Goal: Transaction & Acquisition: Obtain resource

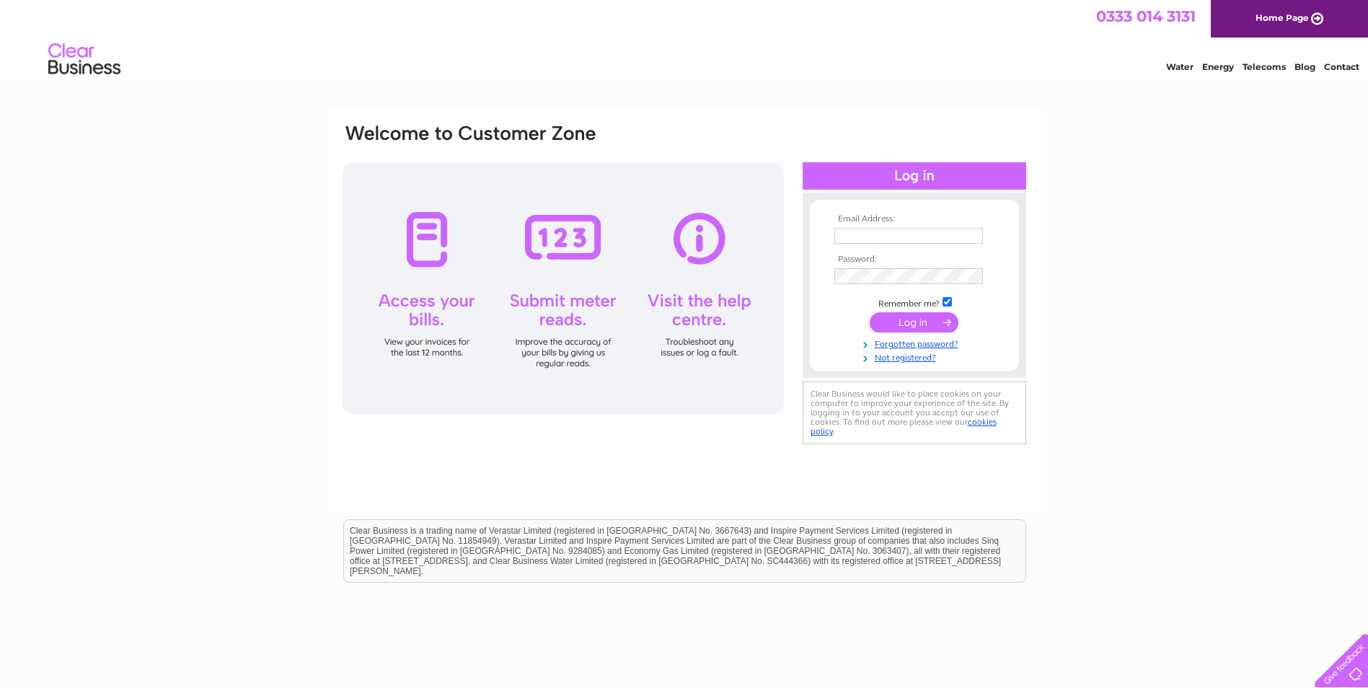
type input "[EMAIL_ADDRESS][DOMAIN_NAME]"
click at [896, 317] on input "submit" at bounding box center [914, 322] width 89 height 20
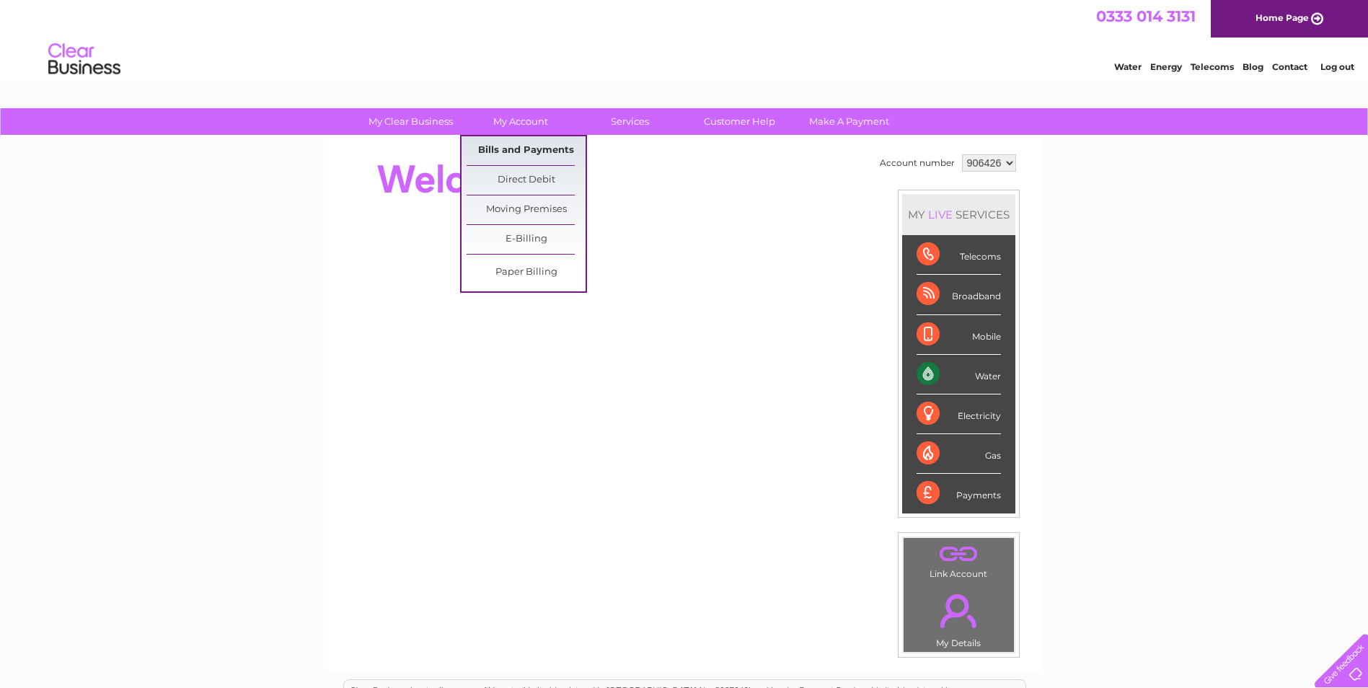
click at [521, 149] on link "Bills and Payments" at bounding box center [526, 150] width 119 height 29
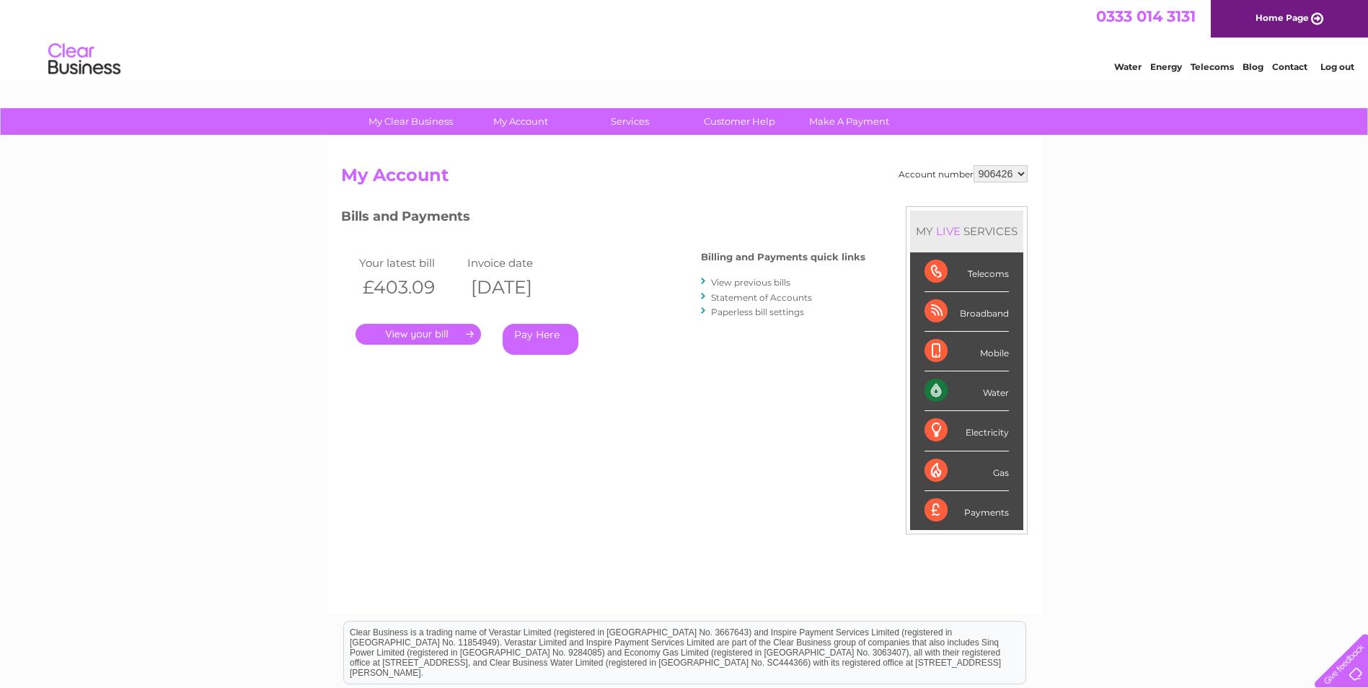
click at [402, 339] on link "." at bounding box center [417, 334] width 125 height 21
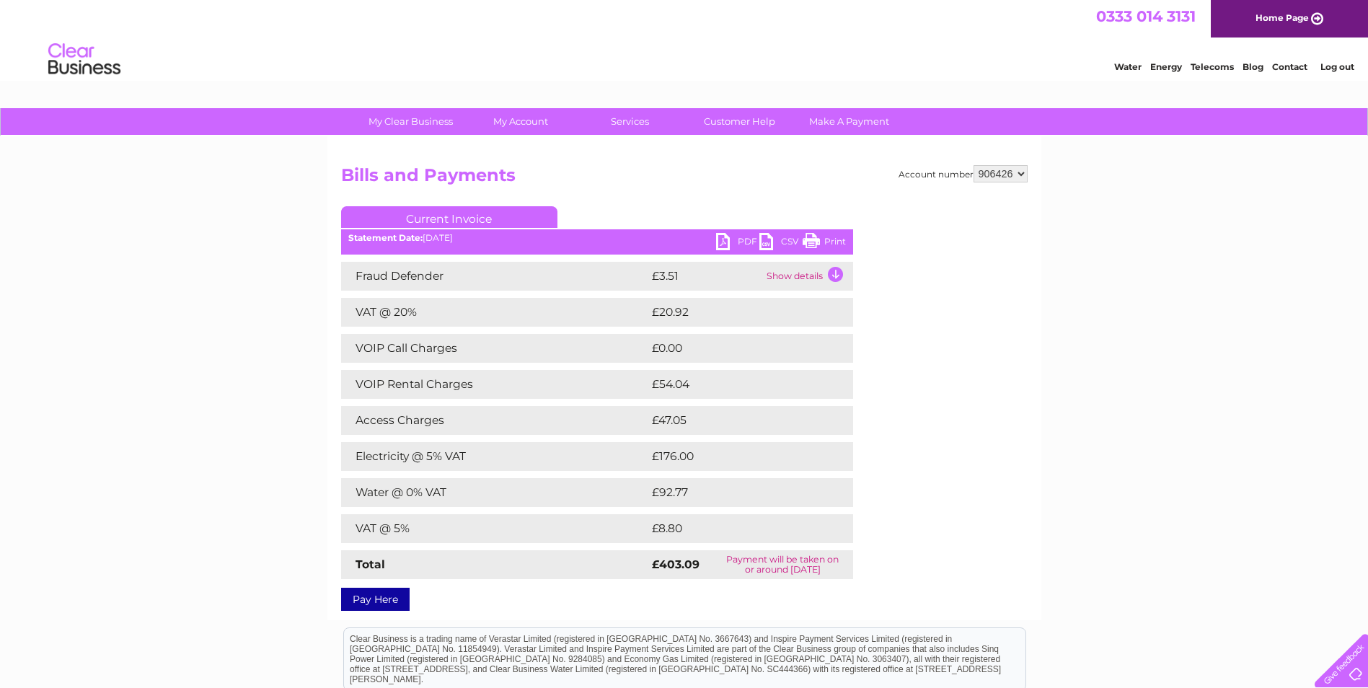
click at [727, 235] on link "PDF" at bounding box center [737, 243] width 43 height 21
